Goal: Task Accomplishment & Management: Use online tool/utility

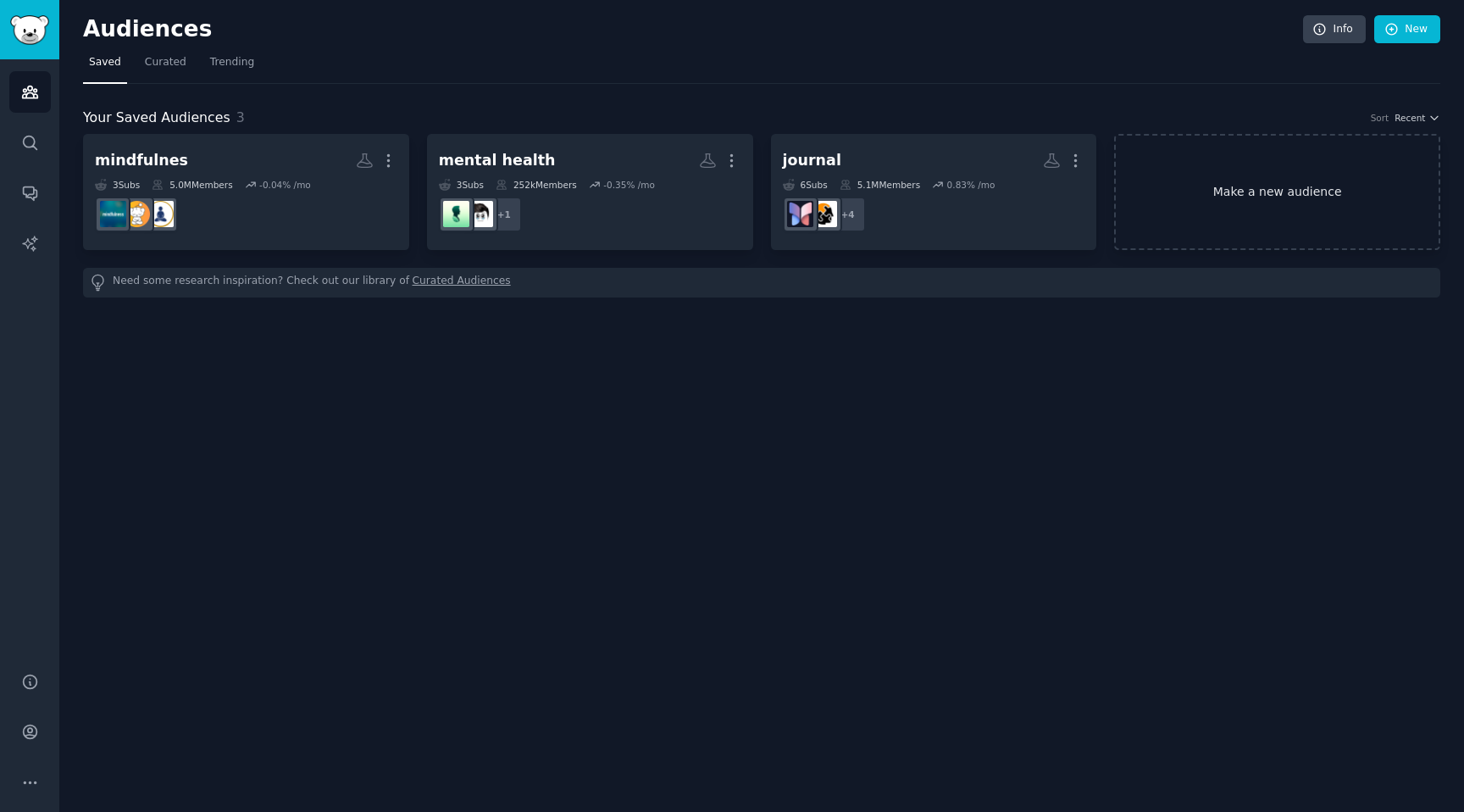
click at [1235, 196] on link "Make a new audience" at bounding box center [1277, 192] width 326 height 116
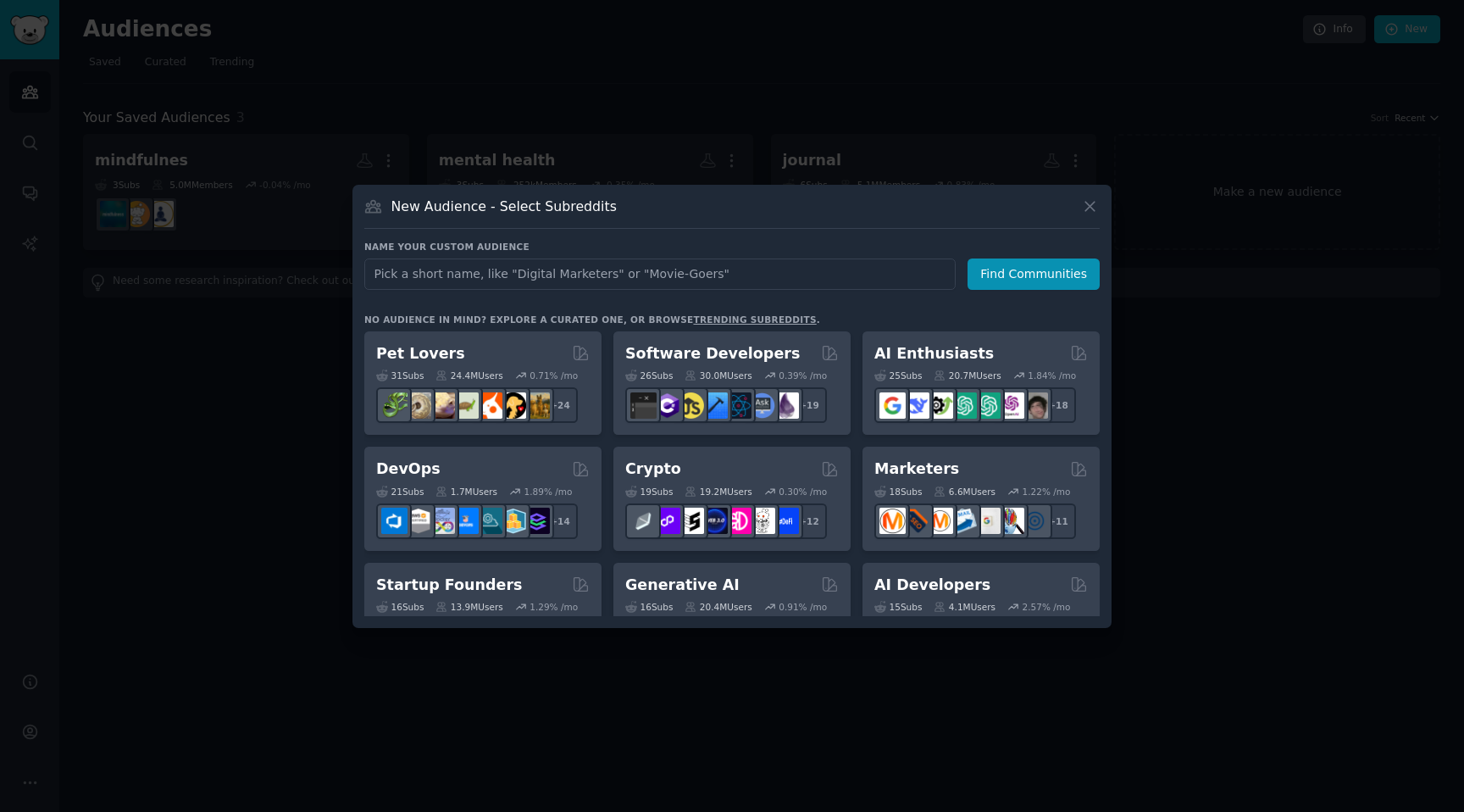
click at [752, 269] on input "text" at bounding box center [660, 274] width 591 height 32
type input "ifs"
click at [1015, 289] on div "Name your custom audience Audience Name ifs Find Communities No audience in min…" at bounding box center [732, 428] width 735 height 375
click at [982, 254] on div "Name your custom audience Audience Name ifs Find Communities" at bounding box center [732, 265] width 735 height 49
click at [982, 264] on button "Find Communities" at bounding box center [1034, 274] width 132 height 32
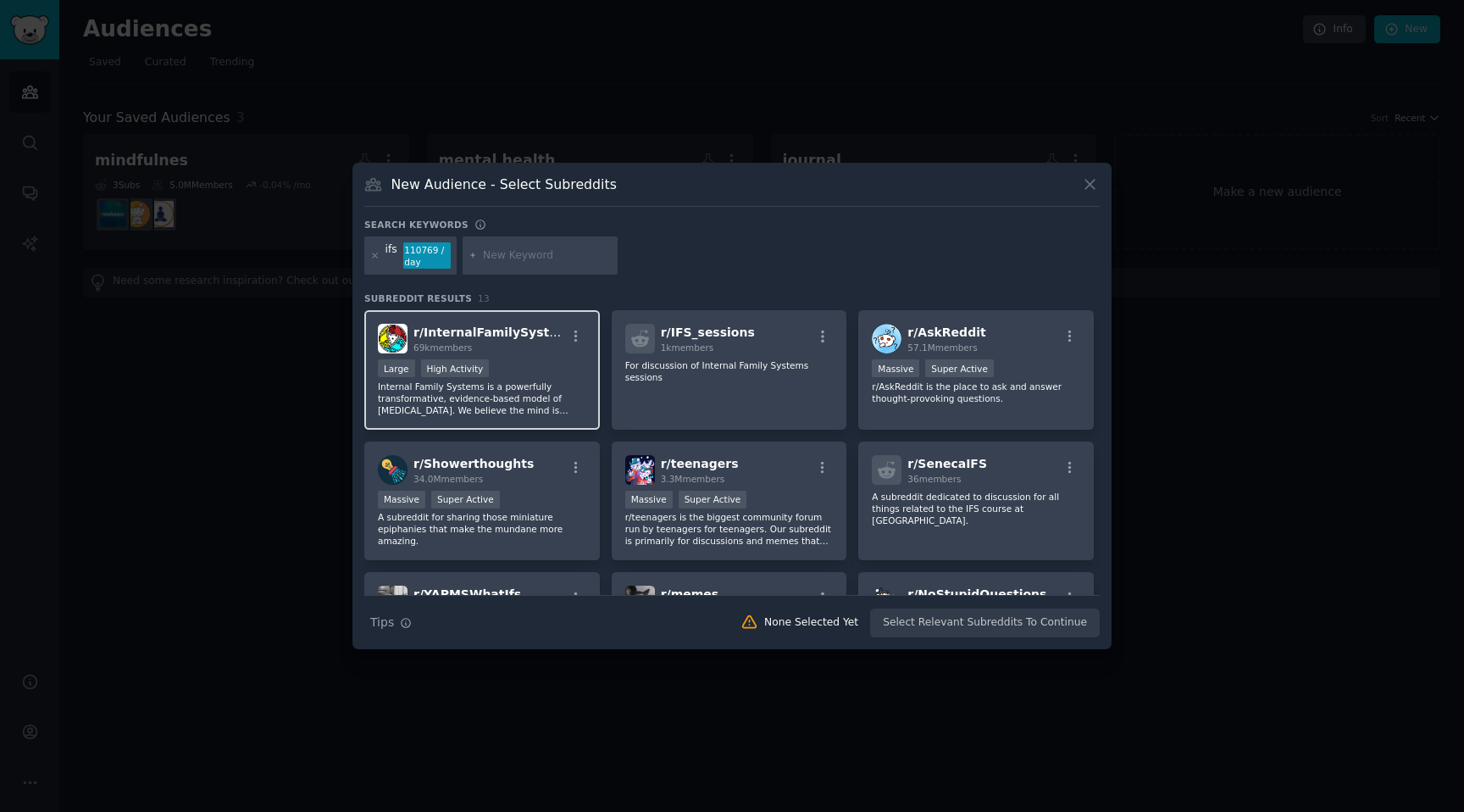
click at [551, 366] on div "Large High Activity" at bounding box center [482, 369] width 209 height 21
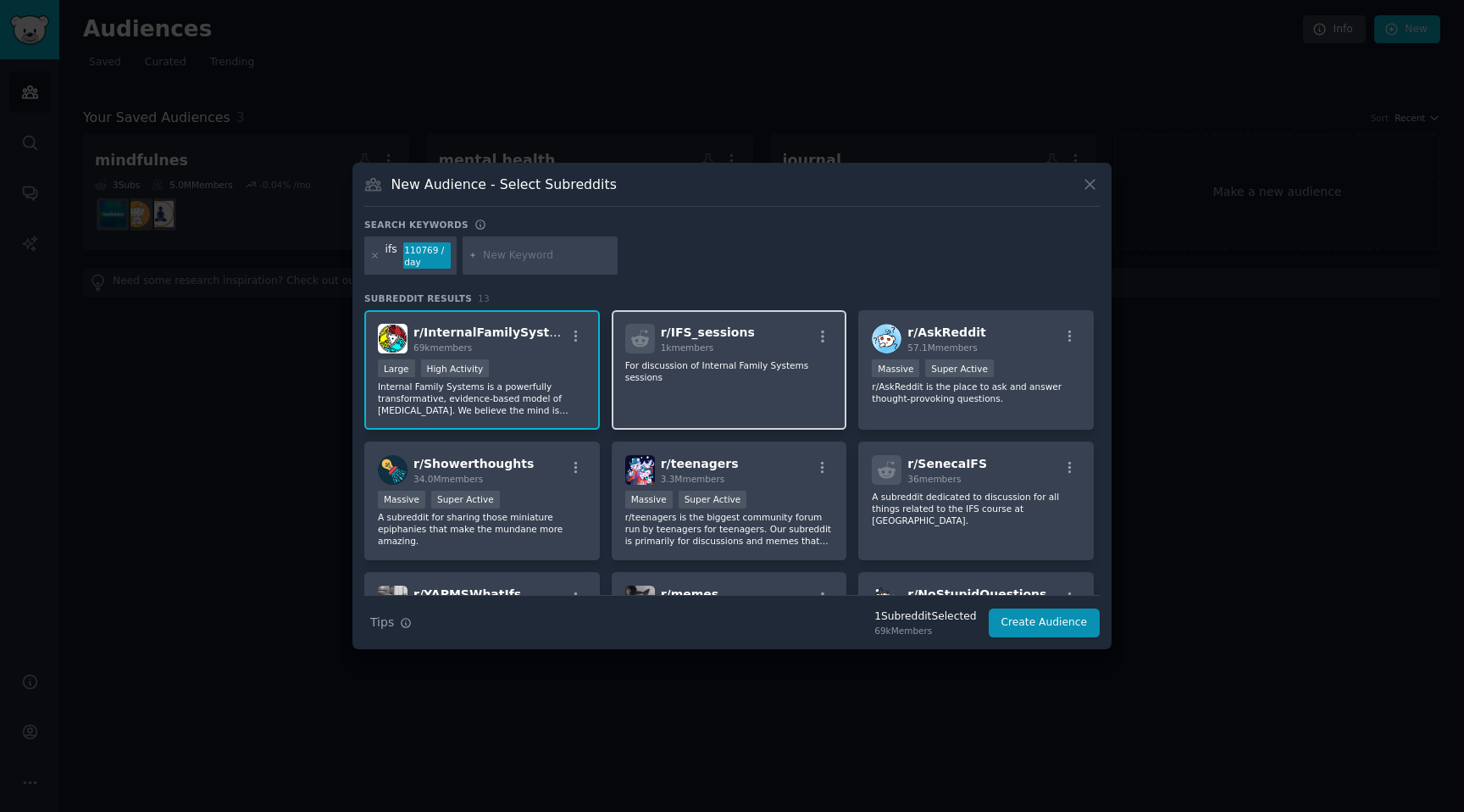
click at [767, 373] on p "For discussion of Internal Family Systems sessions" at bounding box center [730, 371] width 209 height 24
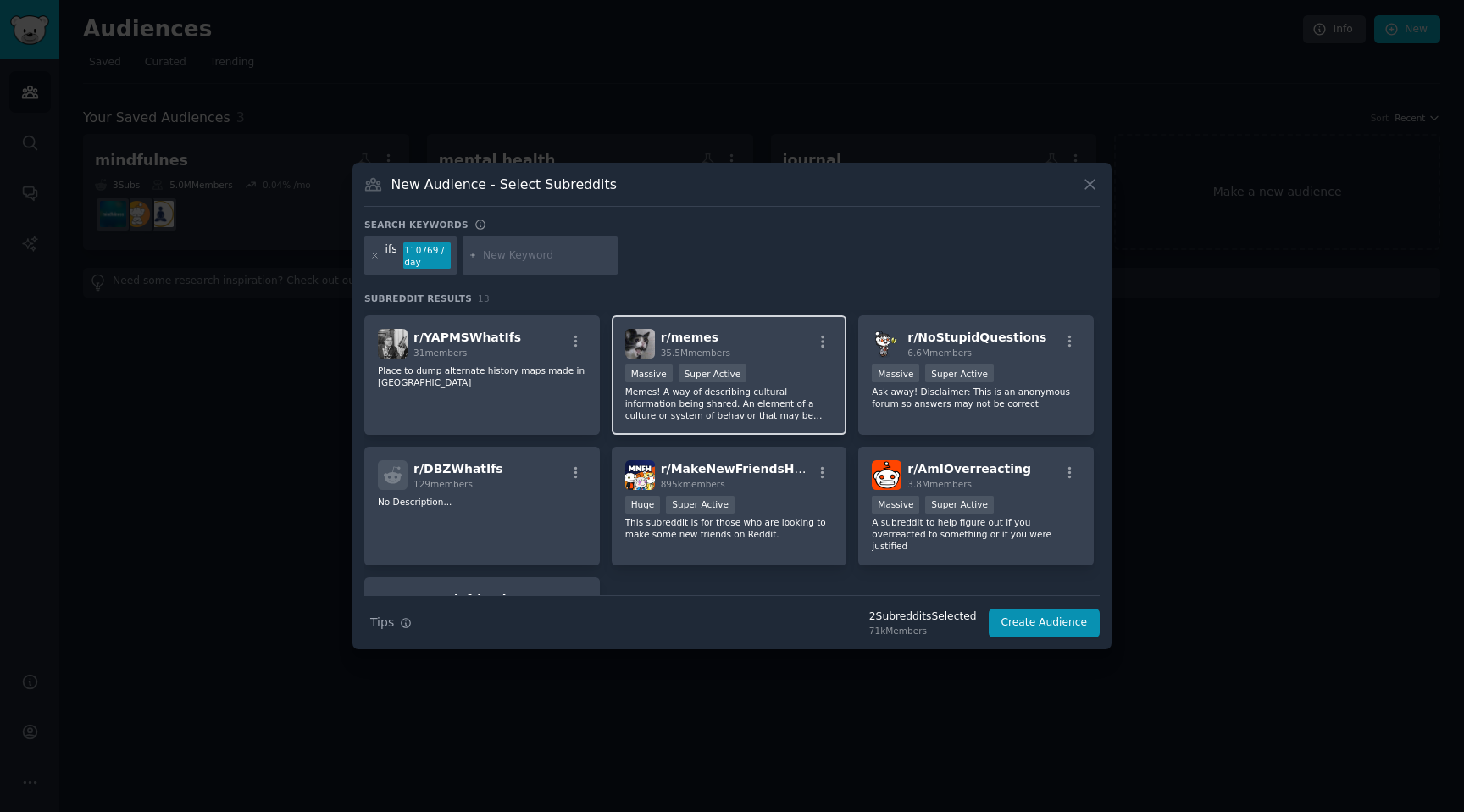
scroll to position [289, 0]
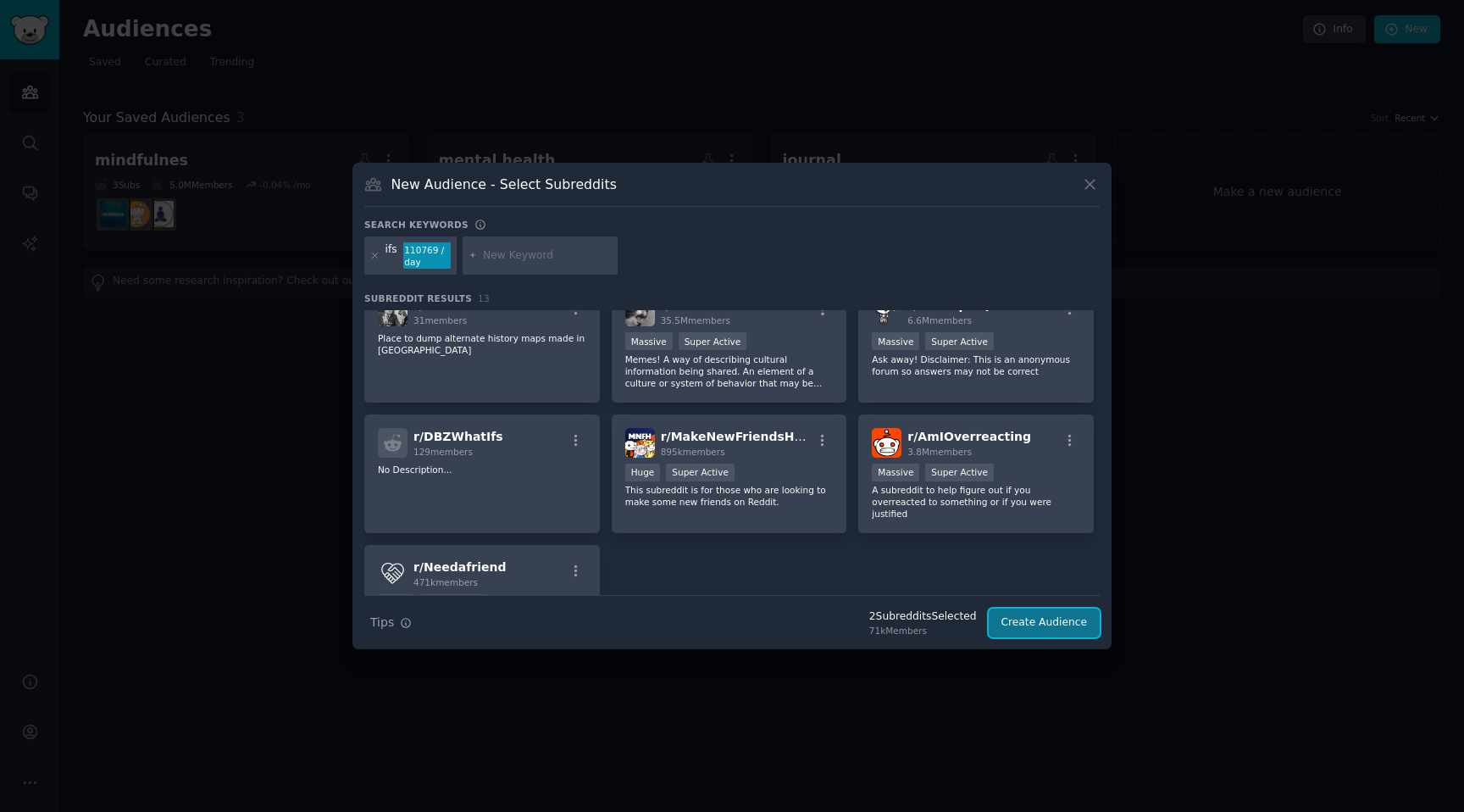
click at [1021, 623] on button "Create Audience" at bounding box center [1045, 623] width 112 height 29
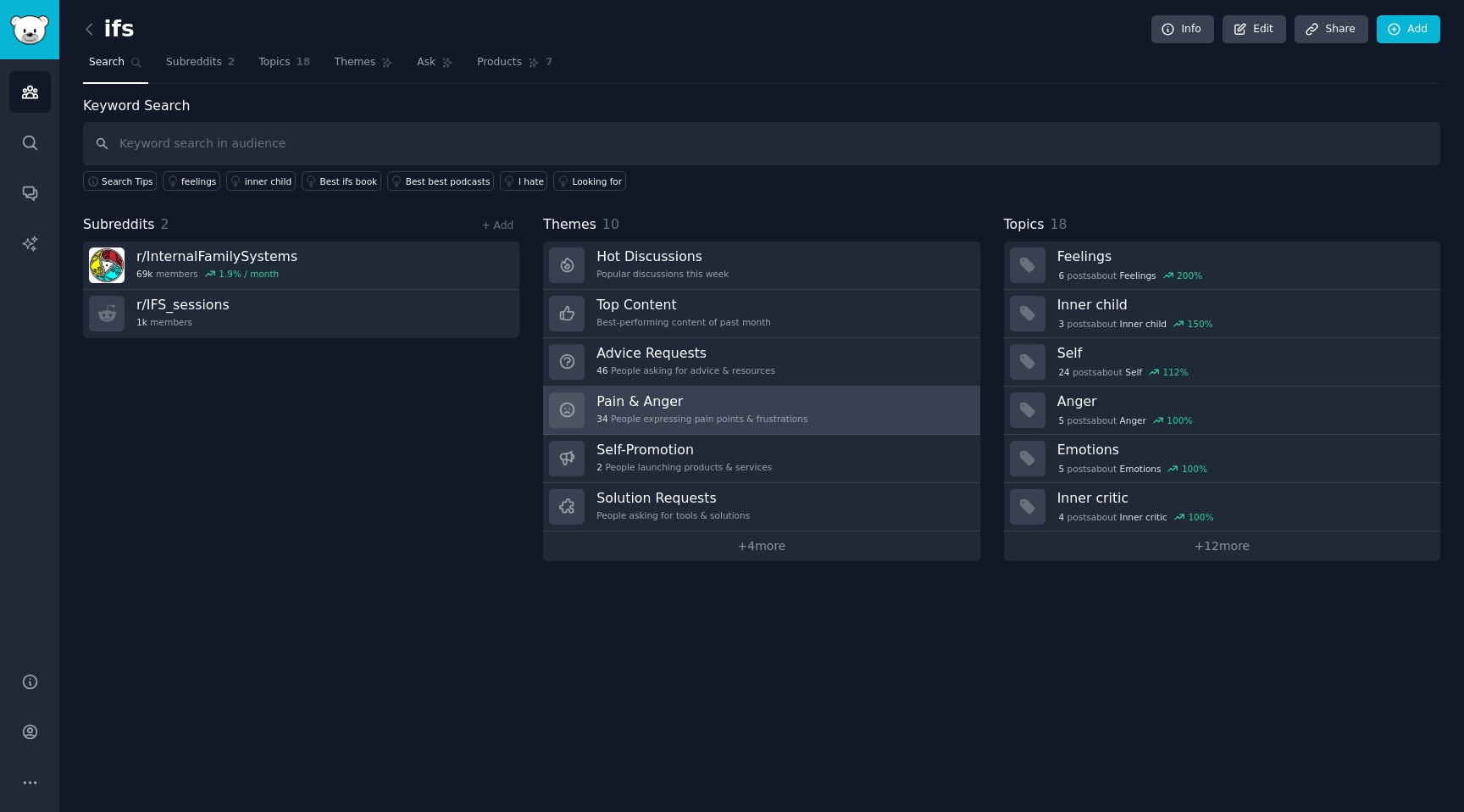
click at [735, 412] on div "34 People expressing pain points & frustrations" at bounding box center [702, 418] width 211 height 12
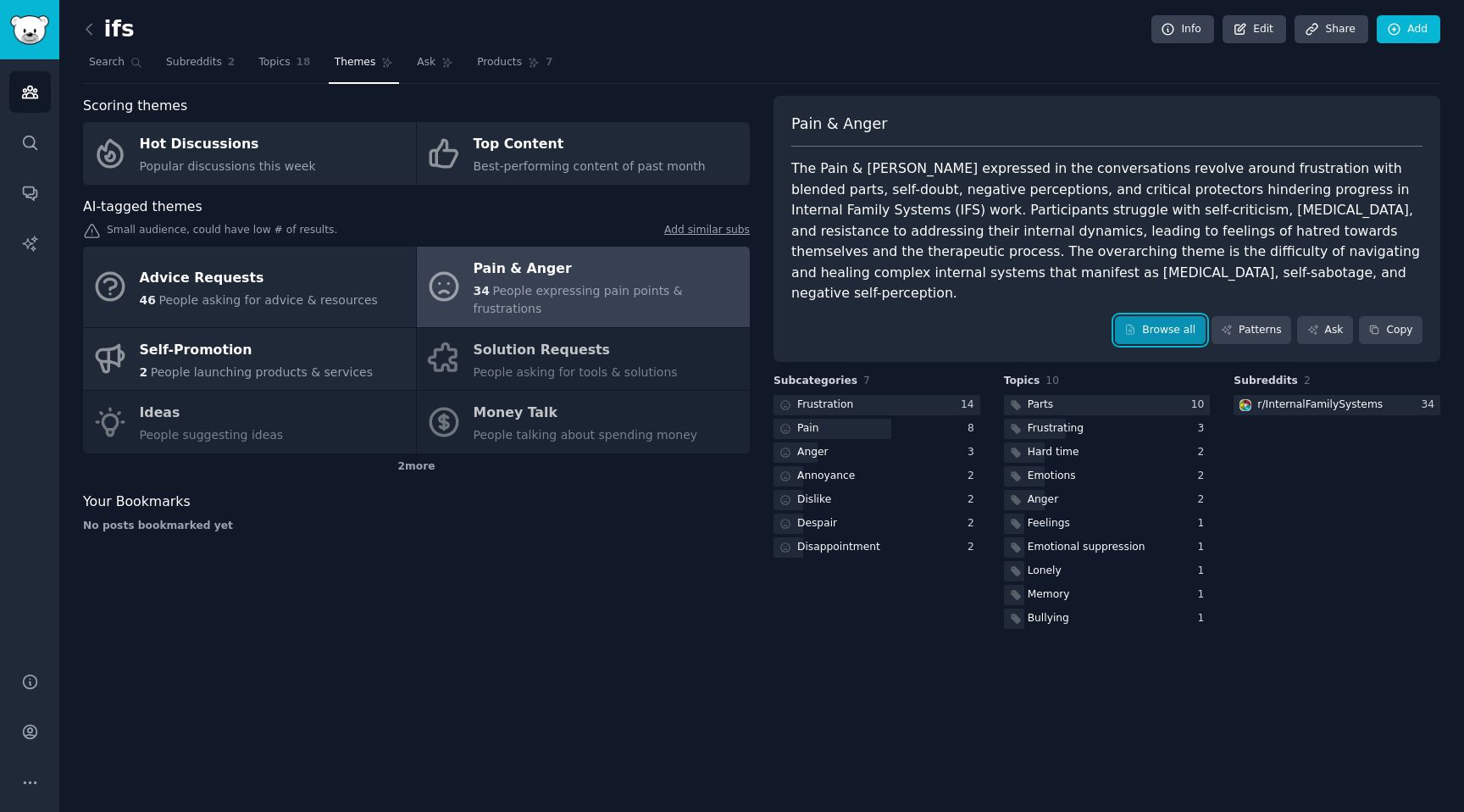
click at [1173, 316] on link "Browse all" at bounding box center [1160, 331] width 90 height 29
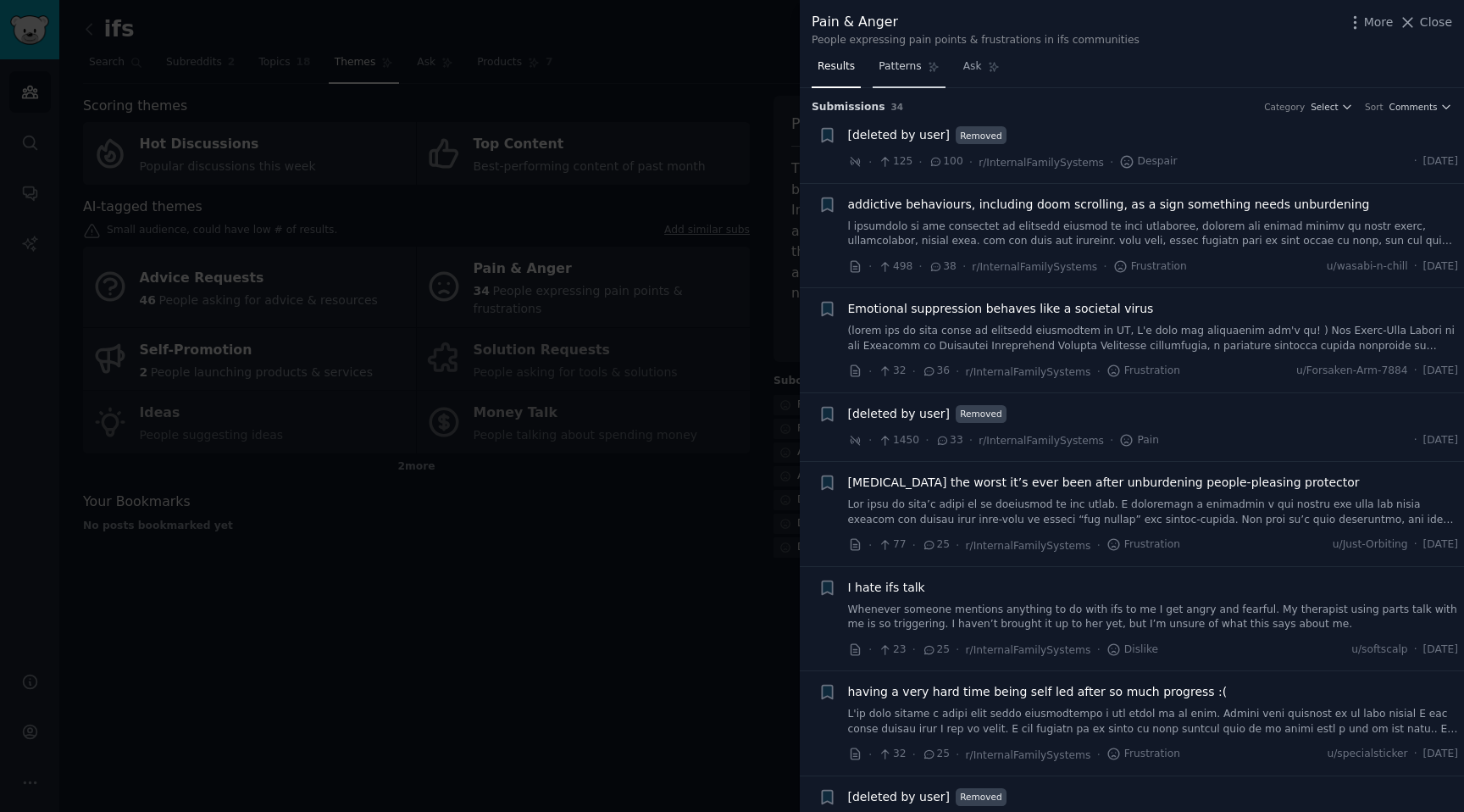
click at [909, 62] on span "Patterns" at bounding box center [900, 67] width 43 height 15
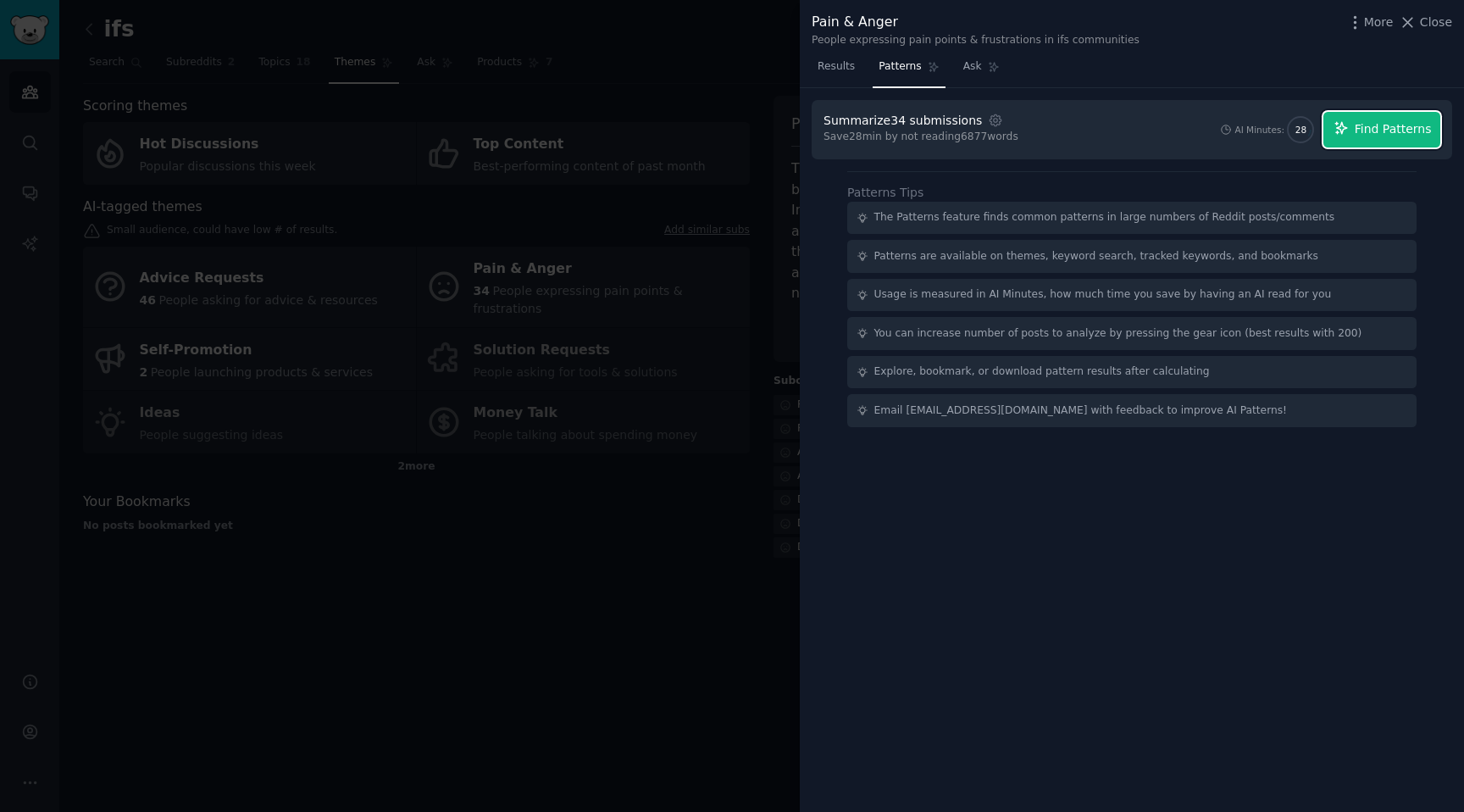
click at [1405, 128] on span "Find Patterns" at bounding box center [1393, 129] width 77 height 18
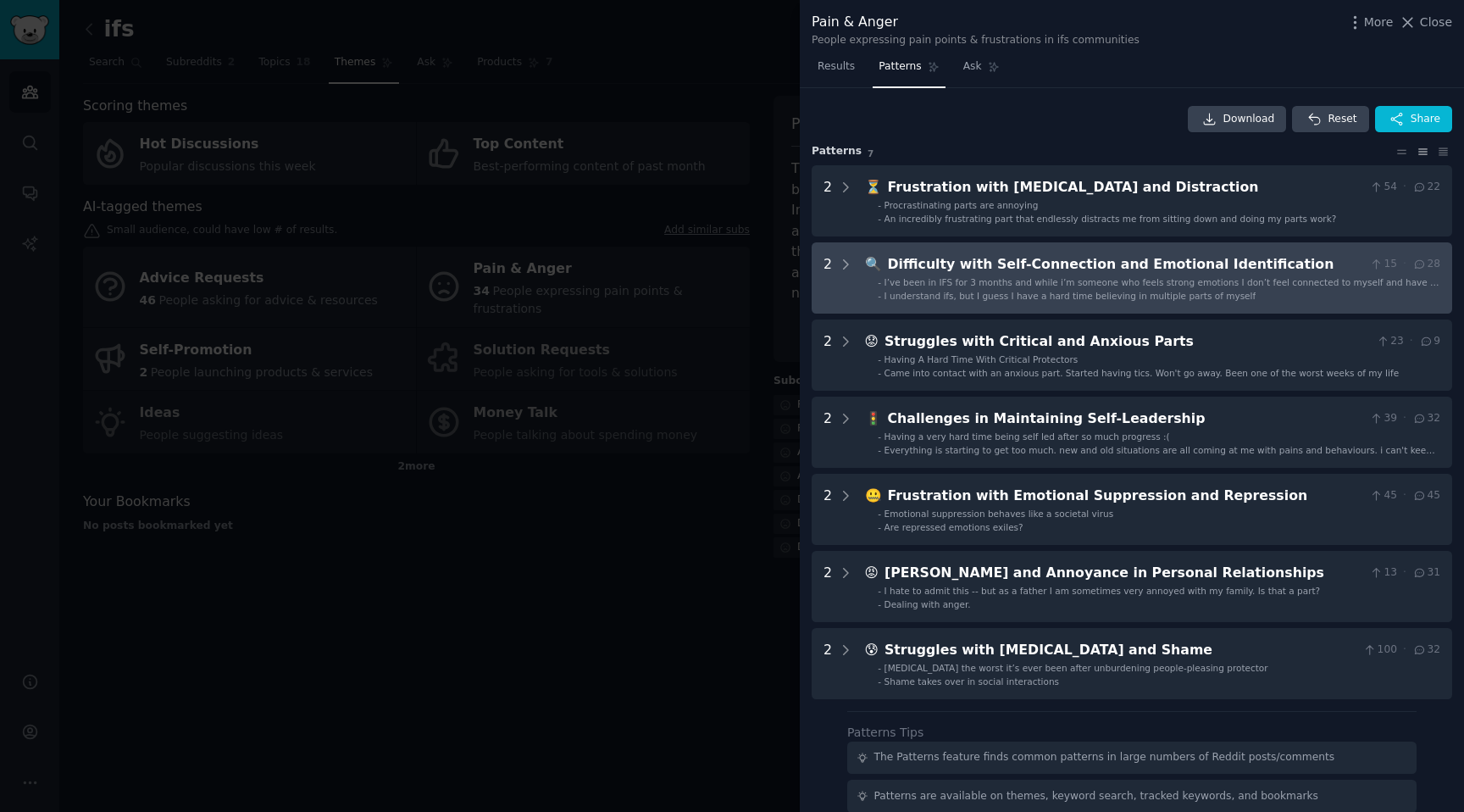
click at [1116, 266] on div "Difficulty with Self-Connection and Emotional Identification" at bounding box center [1126, 264] width 476 height 21
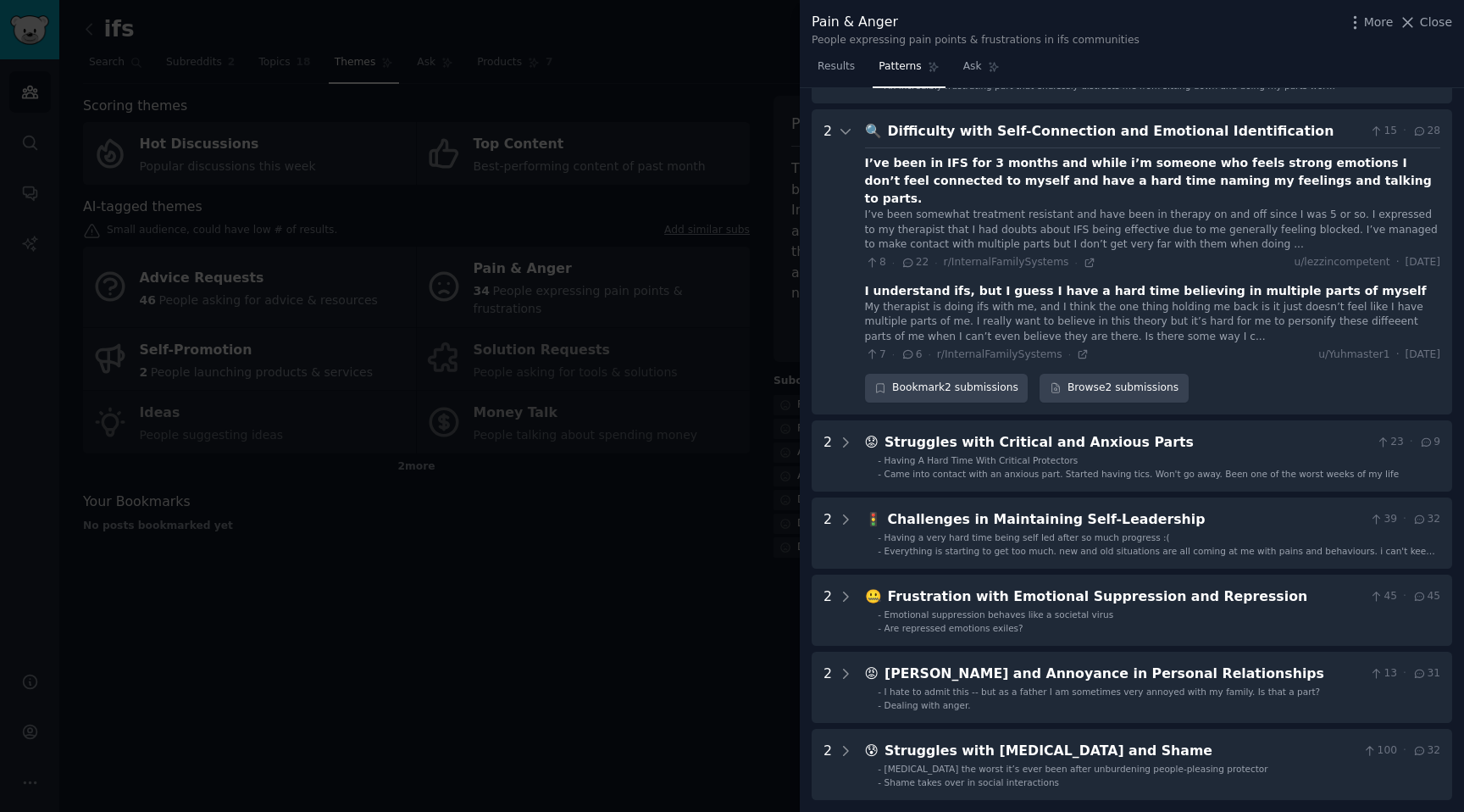
scroll to position [121, 0]
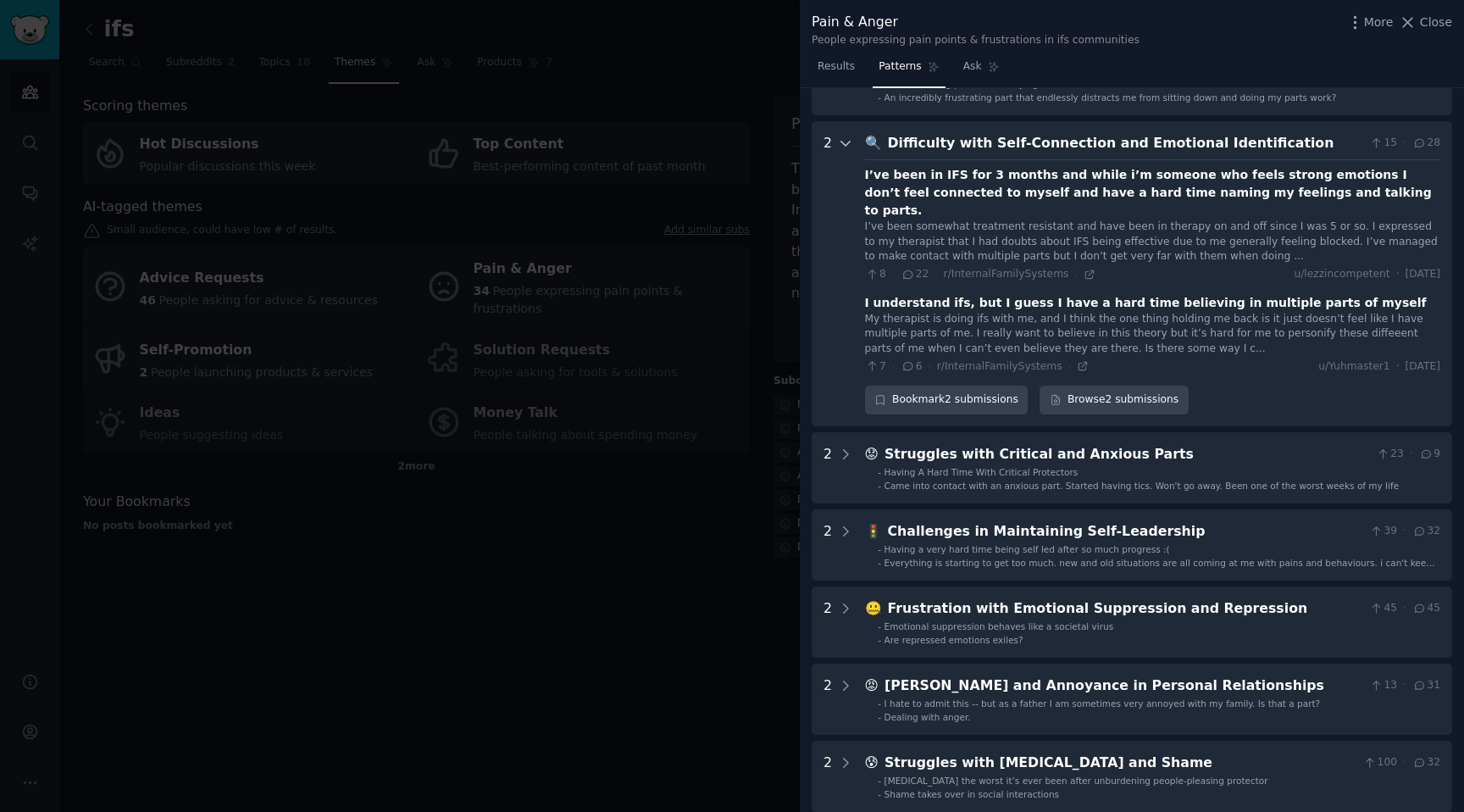
click at [842, 142] on icon at bounding box center [845, 144] width 8 height 5
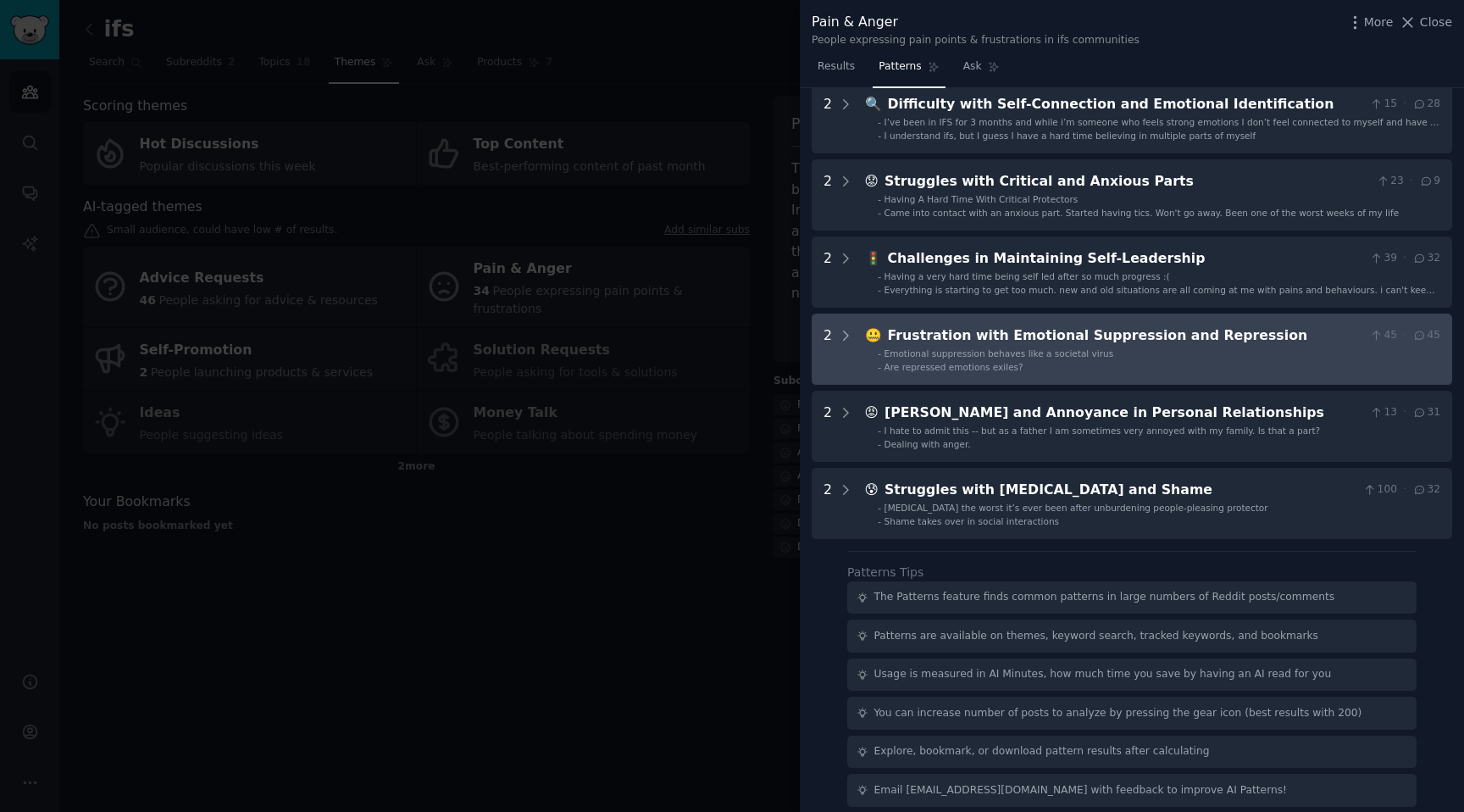
scroll to position [172, 0]
